Goal: Task Accomplishment & Management: Use online tool/utility

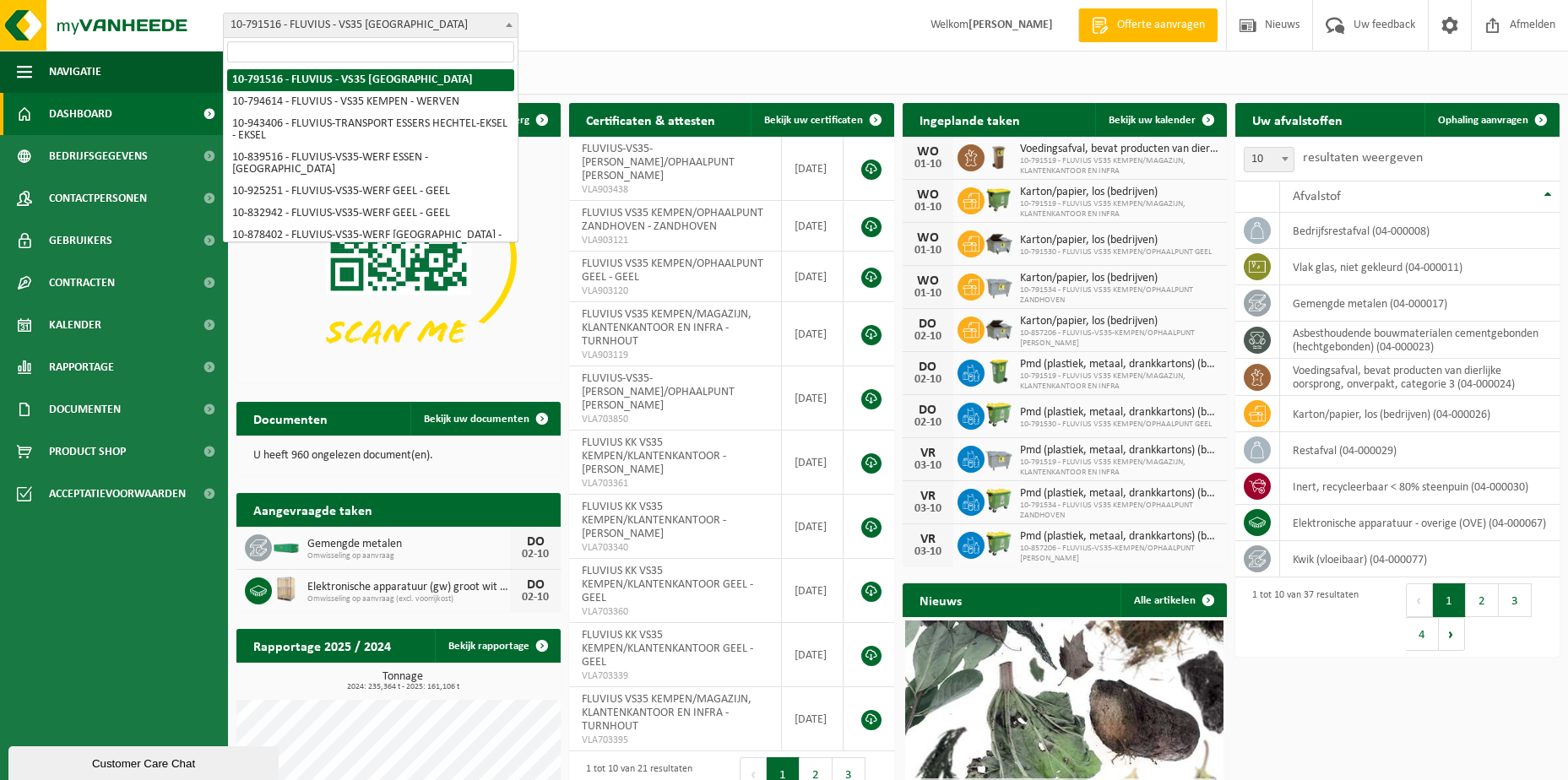
click at [507, 20] on span at bounding box center [509, 24] width 17 height 22
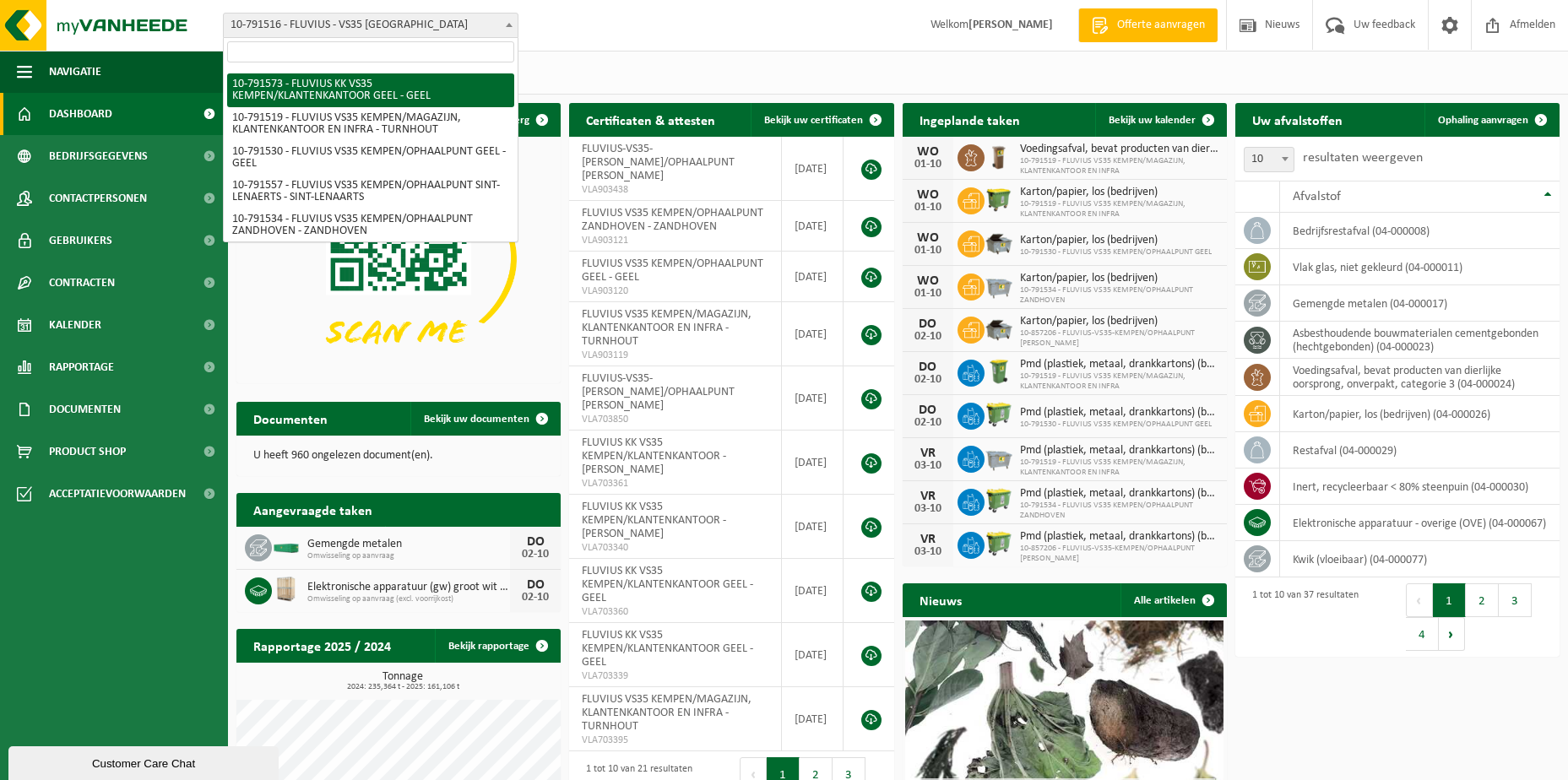
scroll to position [591, 0]
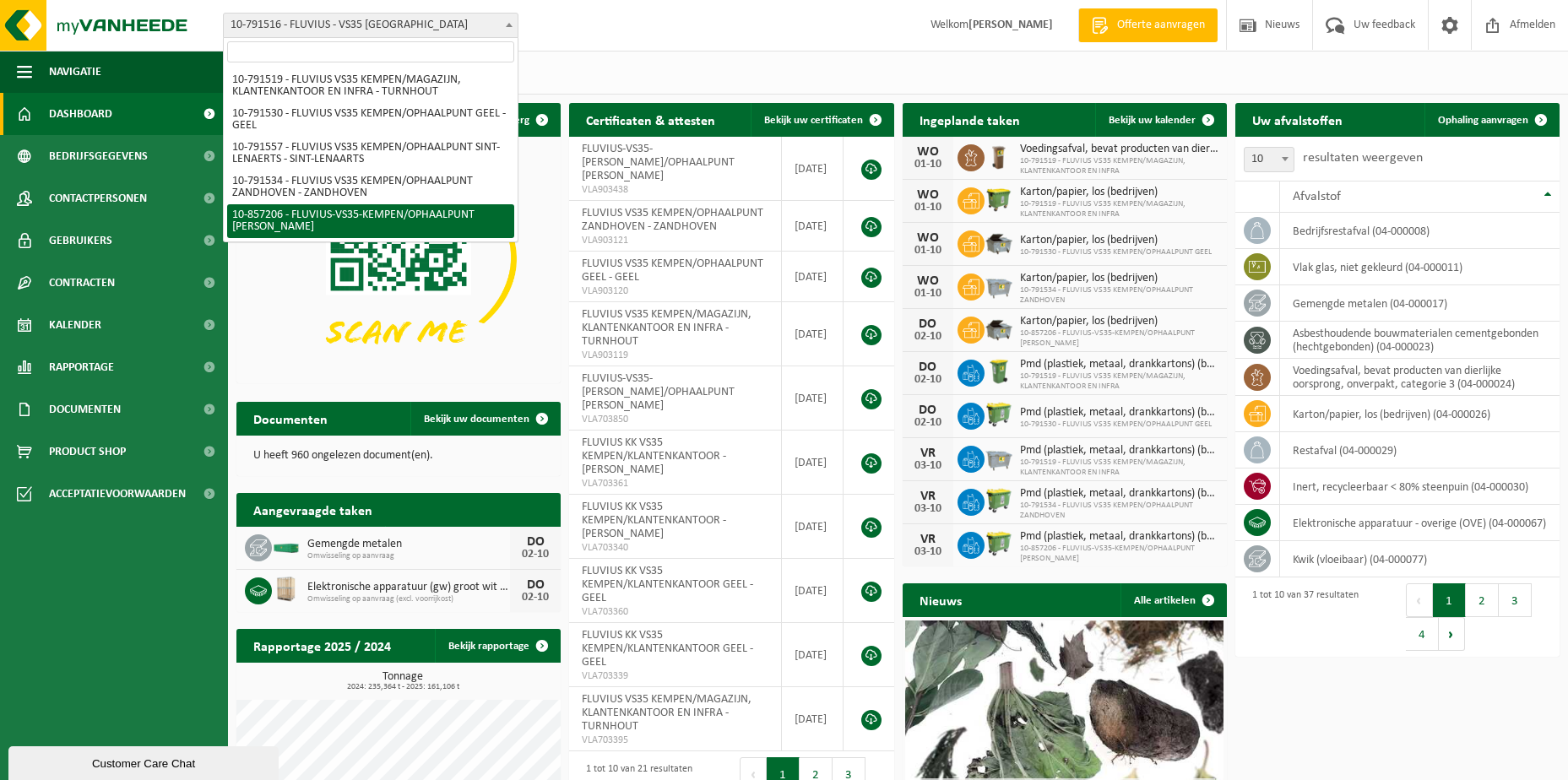
select select "98904"
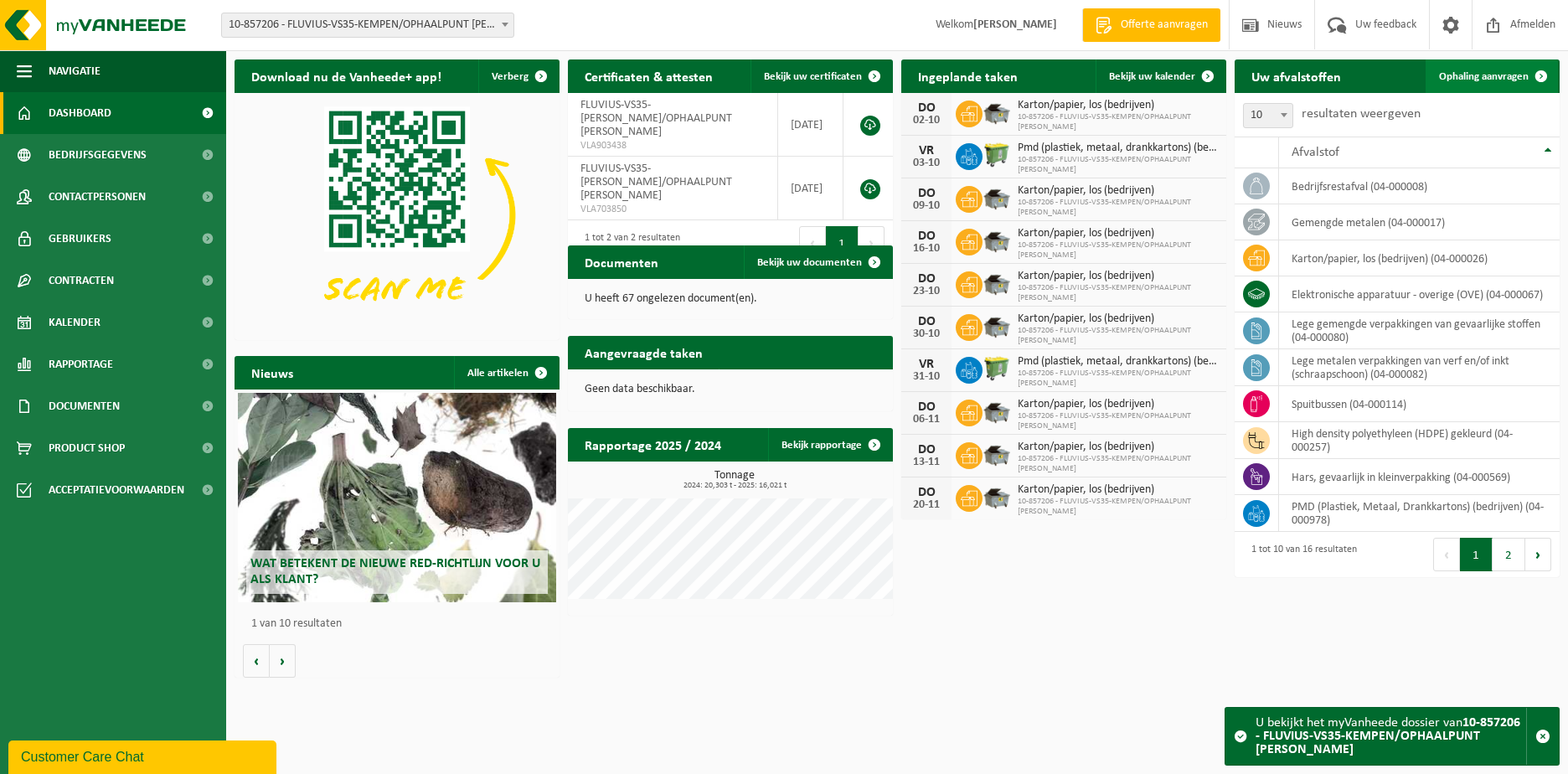
click at [1439, 75] on span "Ophaling aanvragen" at bounding box center [1484, 76] width 89 height 11
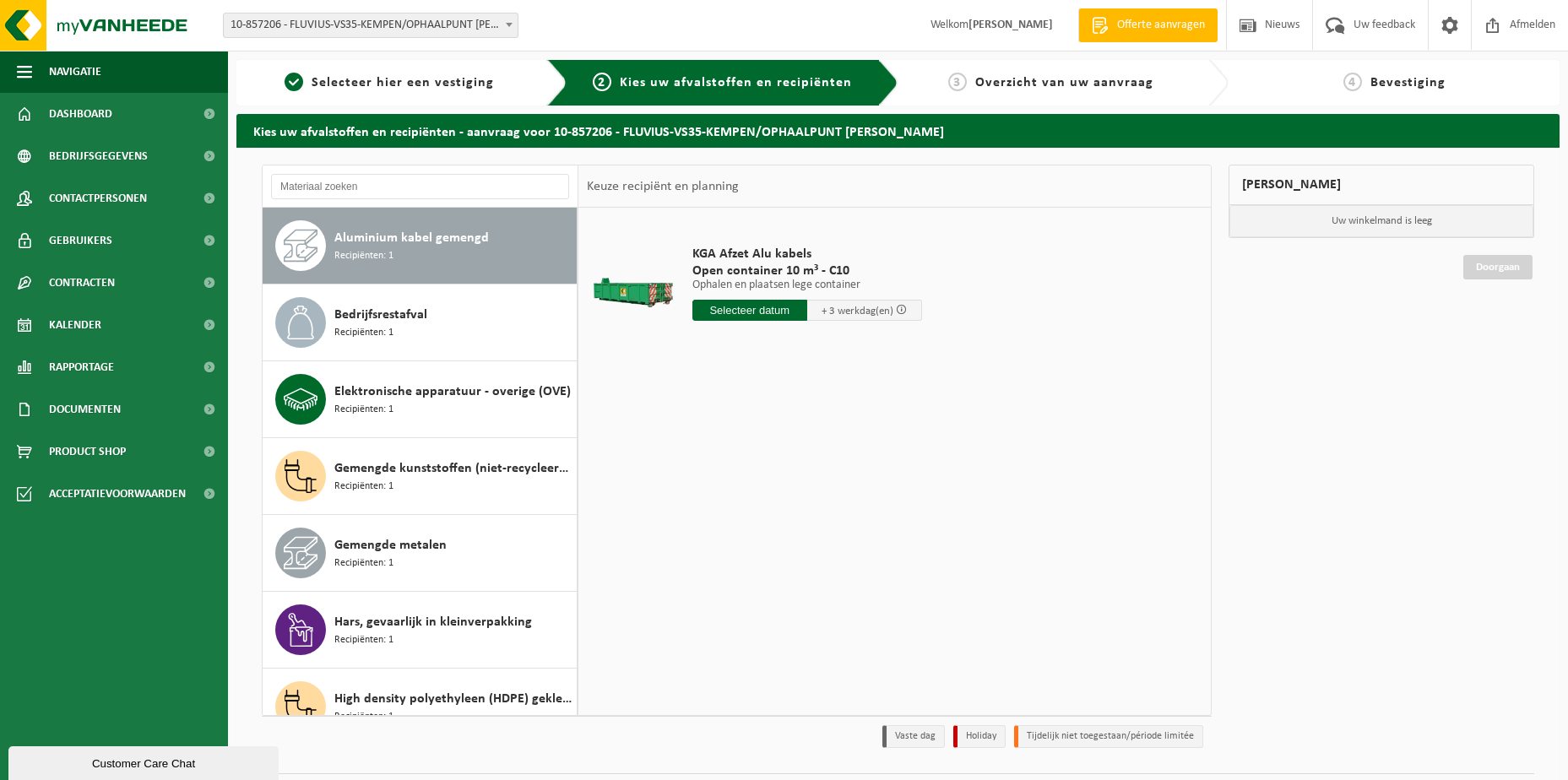
click at [431, 252] on div "Aluminium kabel gemengd Recipiënten: 1" at bounding box center [454, 245] width 239 height 50
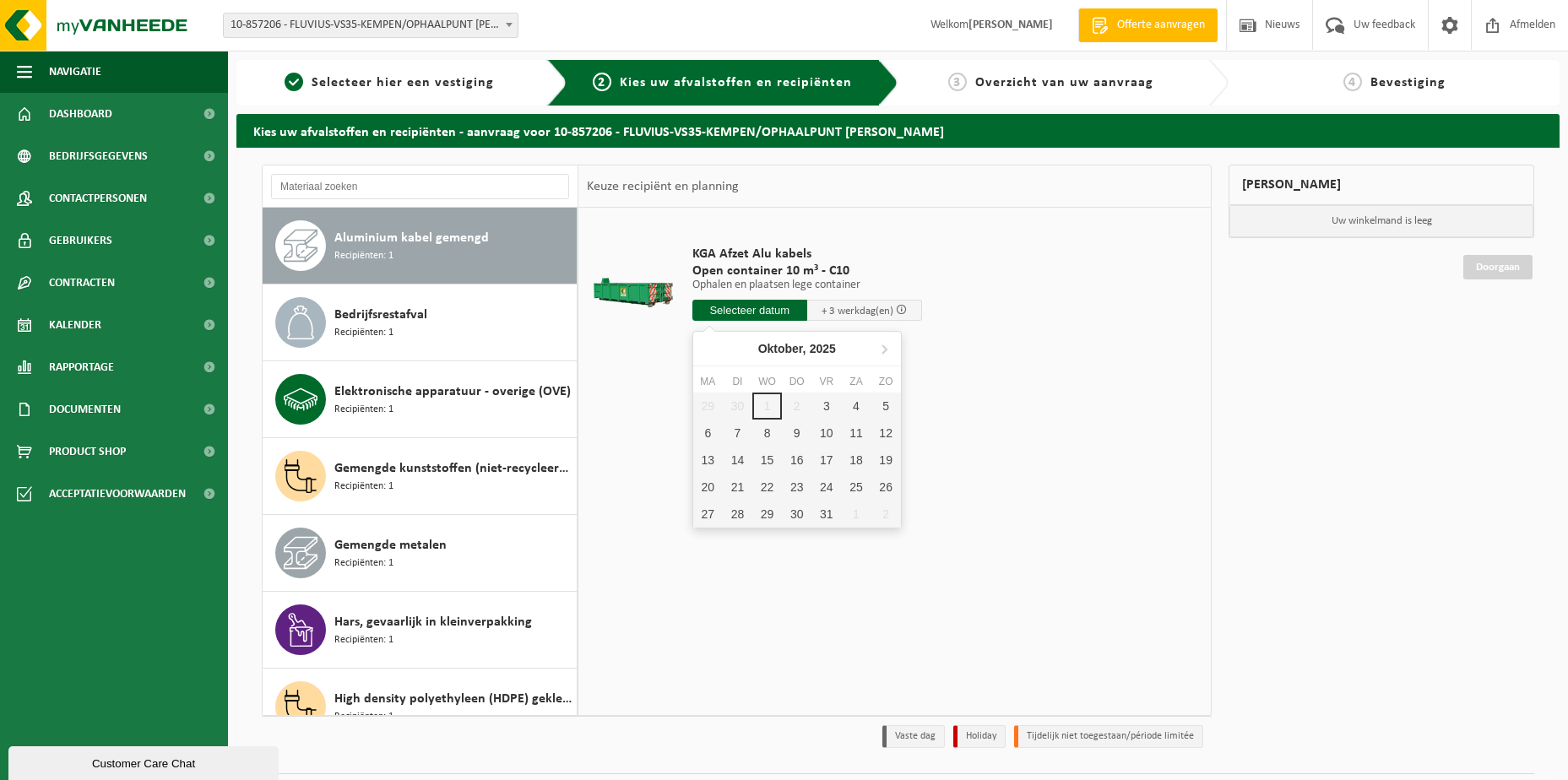
click at [709, 307] on input "text" at bounding box center [750, 310] width 115 height 21
click at [830, 406] on div "3" at bounding box center [826, 405] width 29 height 27
type input "Van 2025-10-03"
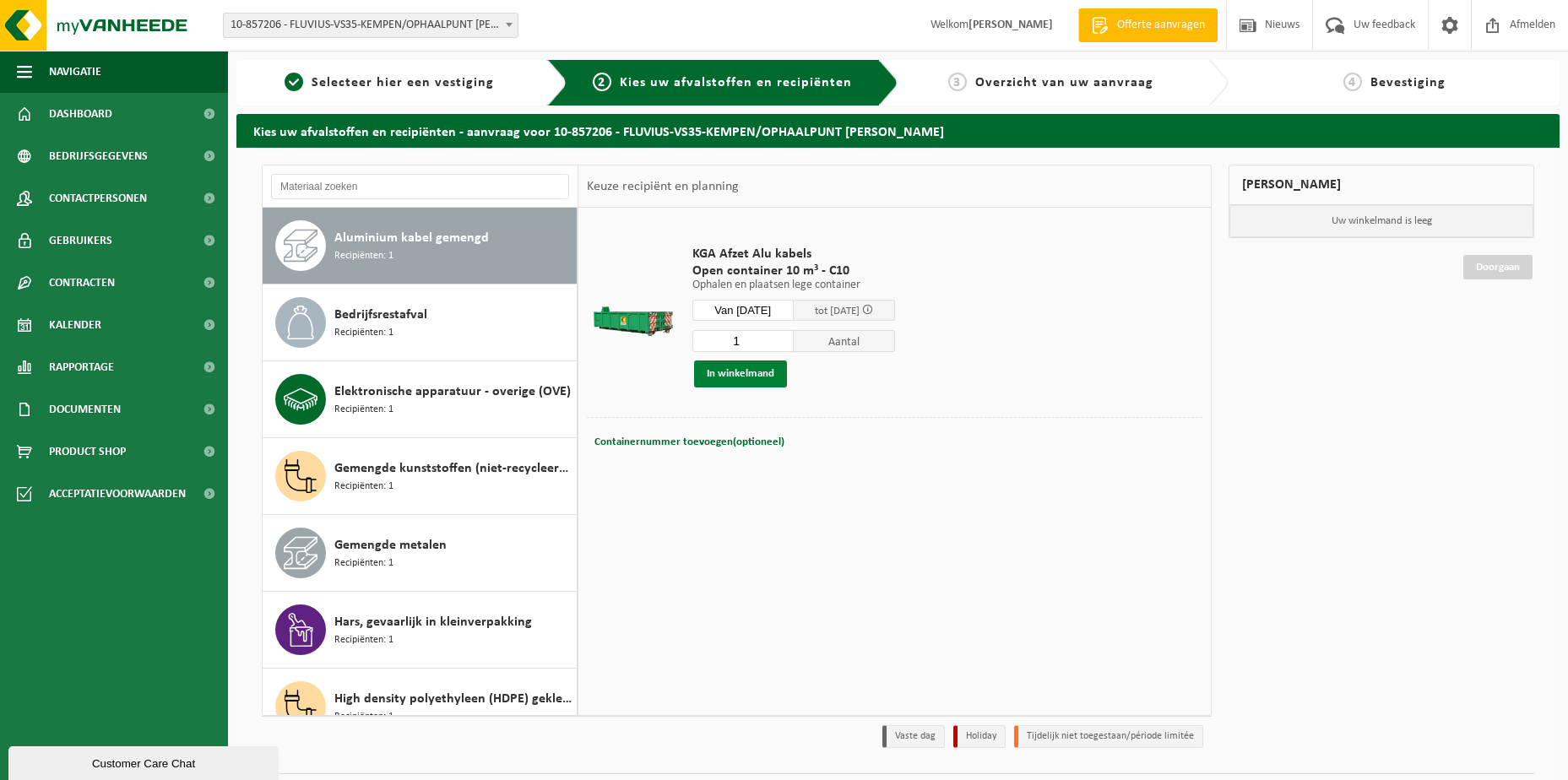
click at [750, 376] on button "In winkelmand" at bounding box center [740, 374] width 93 height 27
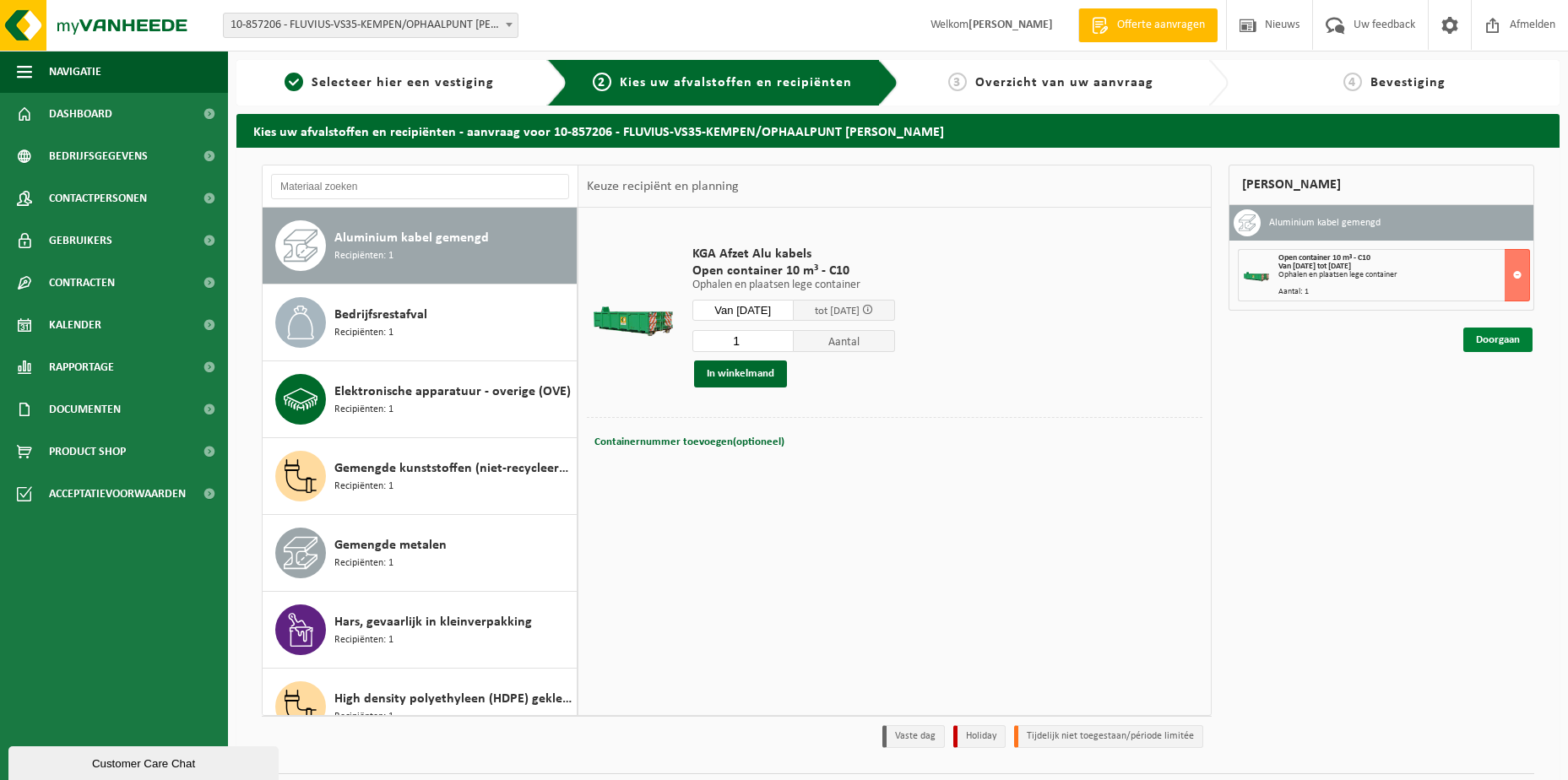
click at [1493, 335] on link "Doorgaan" at bounding box center [1498, 340] width 69 height 25
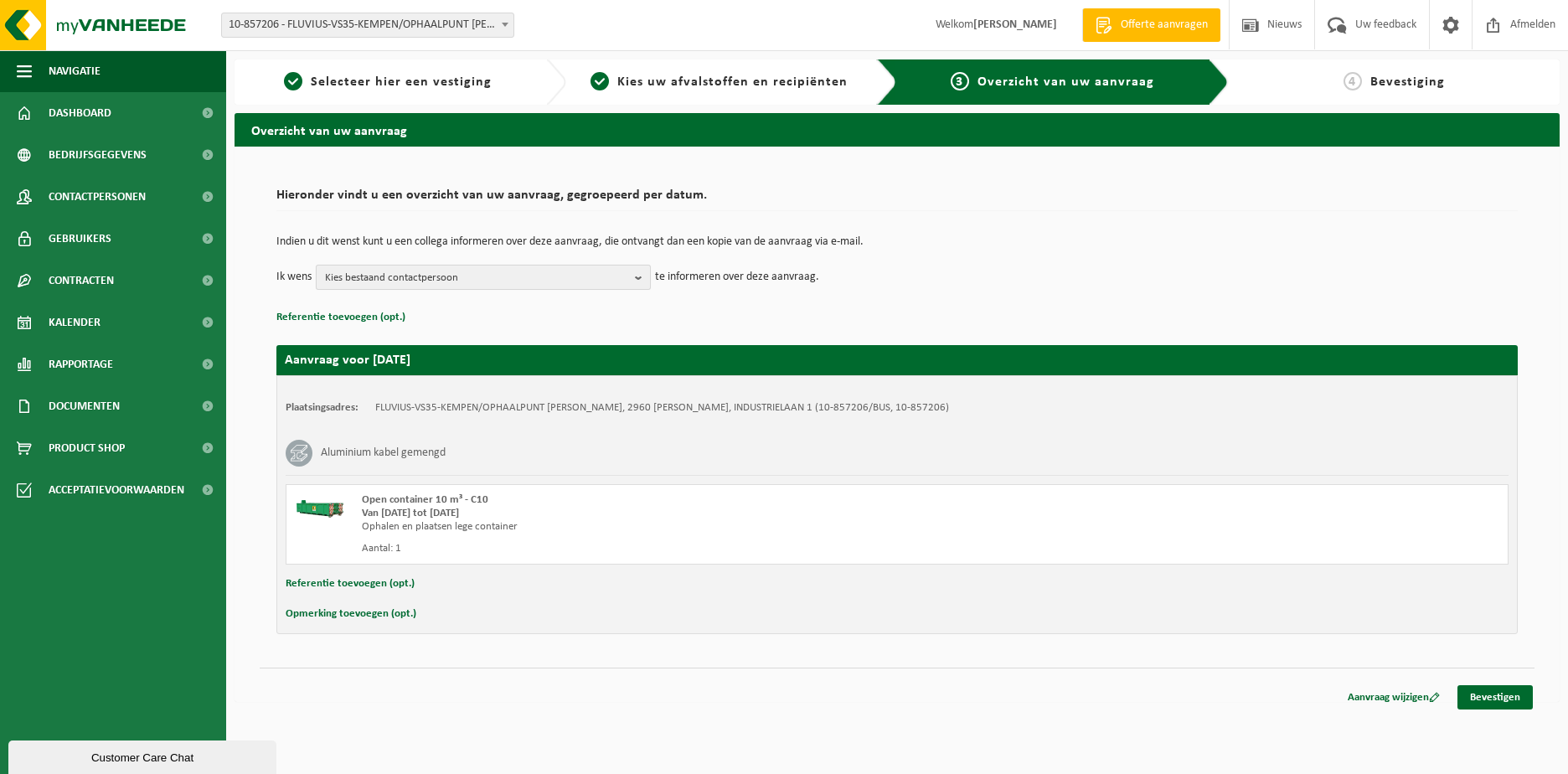
click at [641, 276] on b "button" at bounding box center [642, 277] width 15 height 24
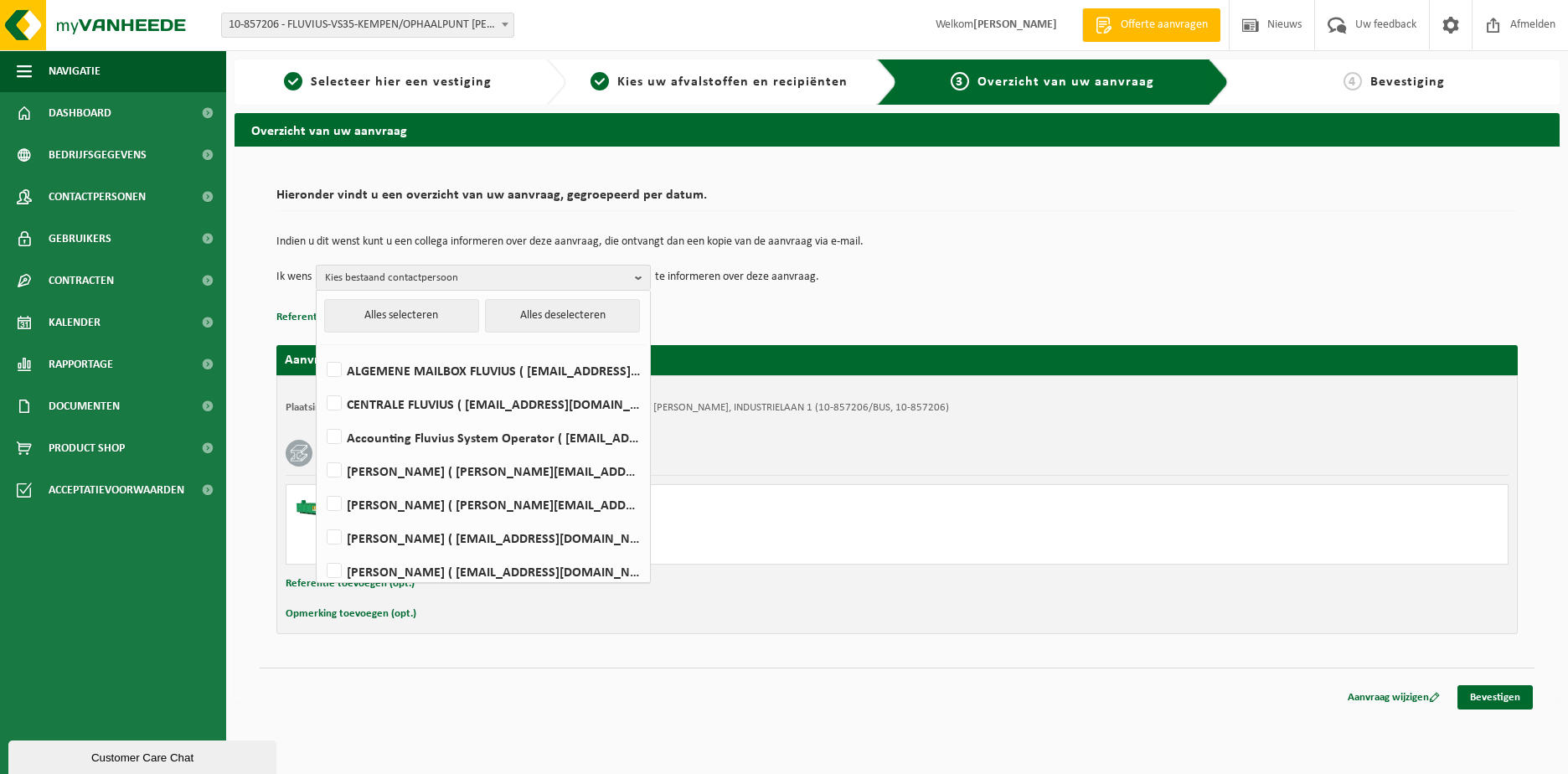
click at [727, 305] on div "Indien u dit wenst kunt u een collega informeren over deze aanvraag, die ontvan…" at bounding box center [897, 262] width 1242 height 87
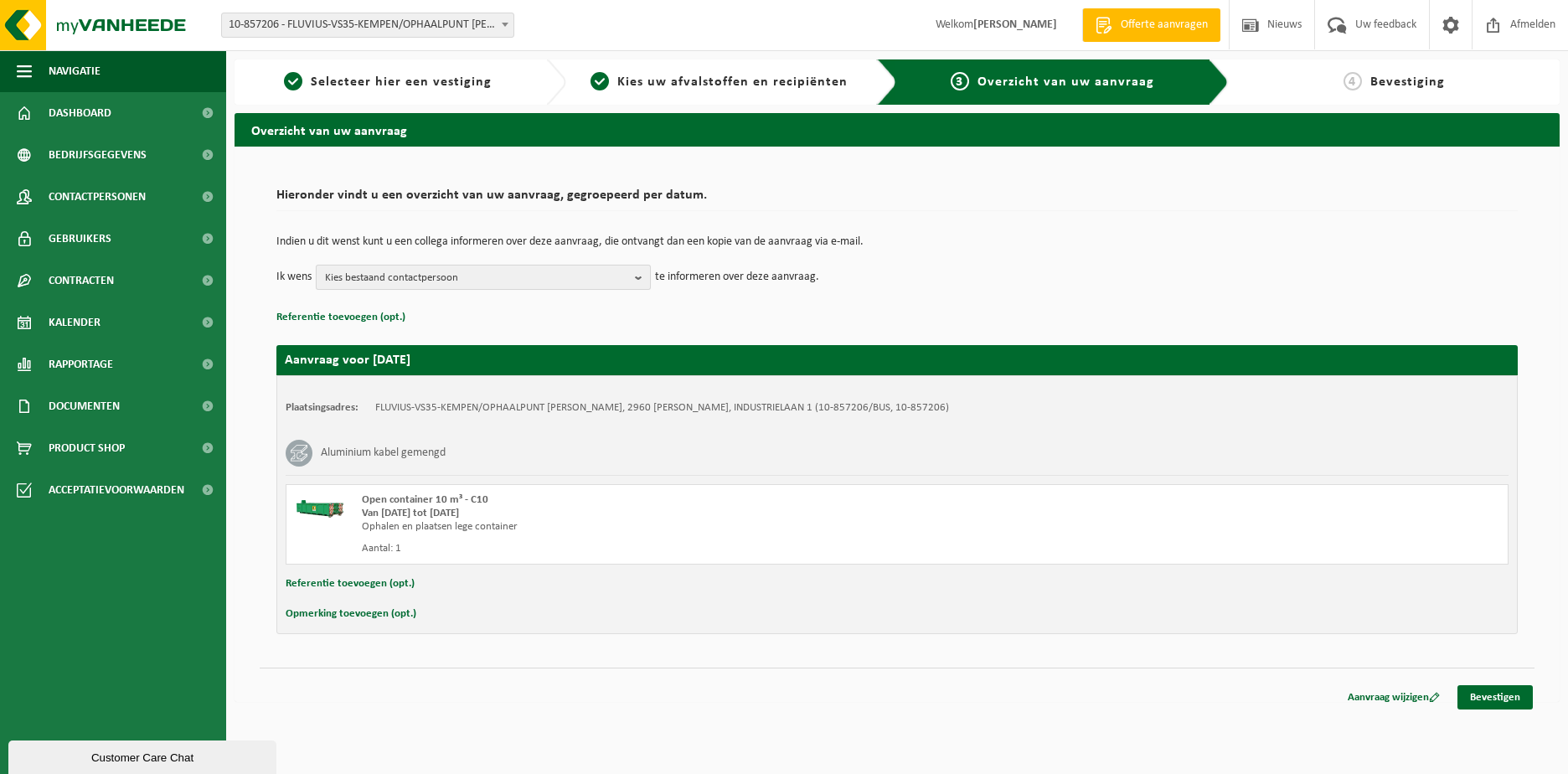
click at [638, 278] on b "button" at bounding box center [642, 277] width 15 height 24
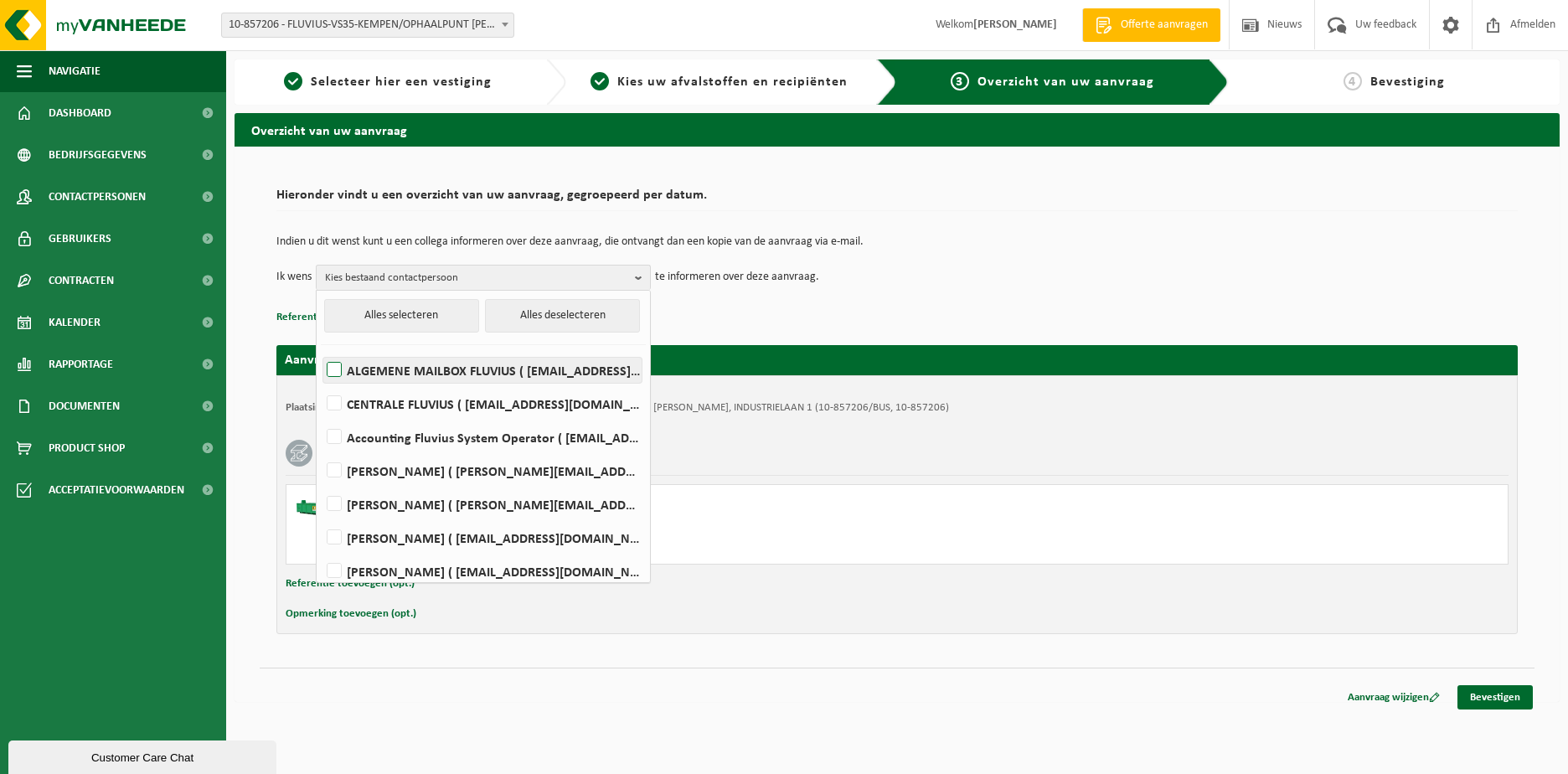
click at [431, 371] on label "ALGEMENE MAILBOX FLUVIUS ( fluvius-logistiek-afvalbeheer@fluvius.be )" at bounding box center [482, 370] width 318 height 25
click at [321, 350] on input "ALGEMENE MAILBOX FLUVIUS ( fluvius-logistiek-afvalbeheer@fluvius.be )" at bounding box center [320, 349] width 1 height 1
checkbox input "true"
click at [1481, 697] on link "Bevestigen" at bounding box center [1495, 698] width 75 height 25
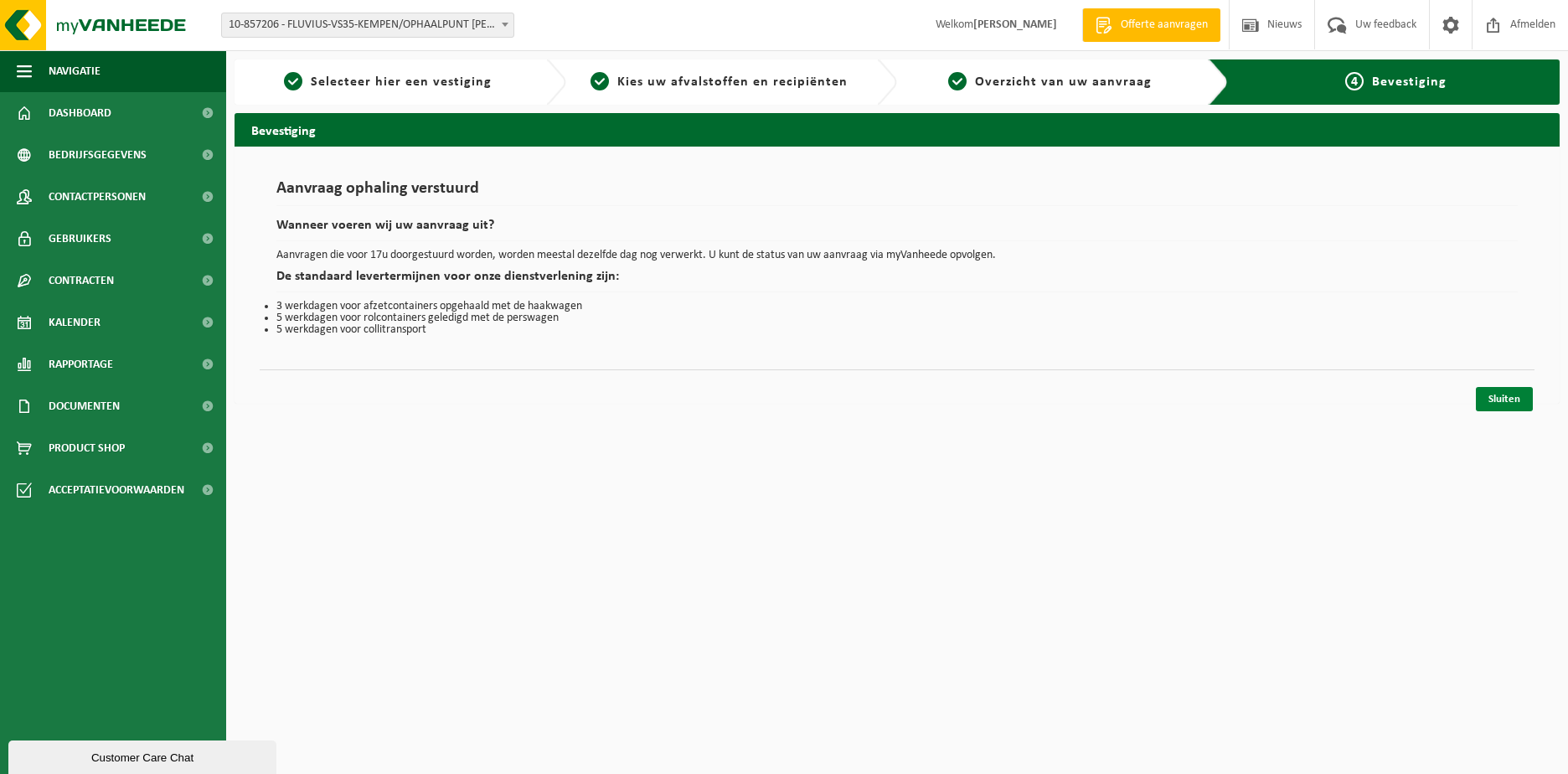
click at [1491, 397] on link "Sluiten" at bounding box center [1504, 400] width 57 height 25
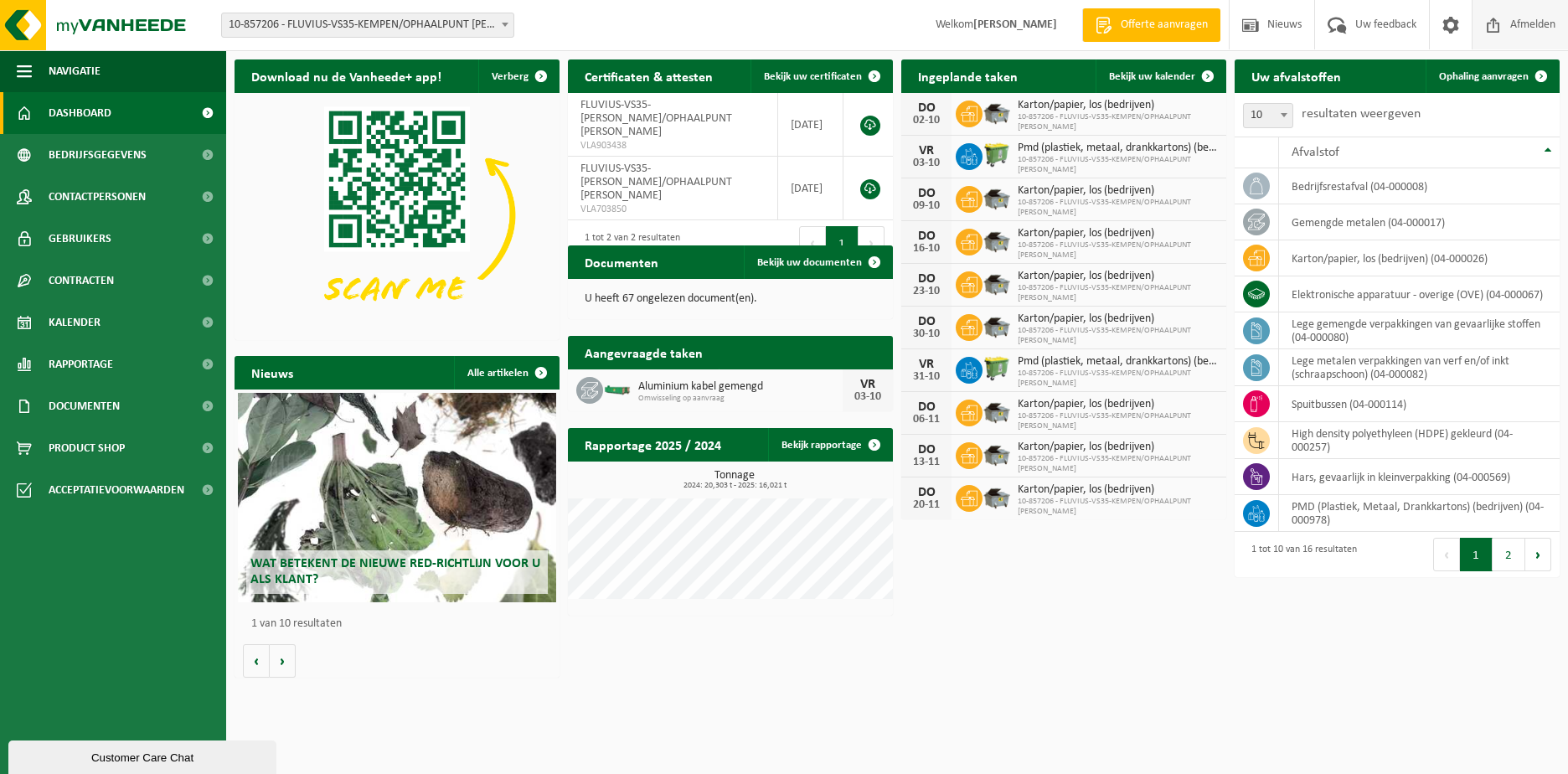
click at [1494, 27] on span at bounding box center [1494, 25] width 25 height 49
